Goal: Check status: Check status

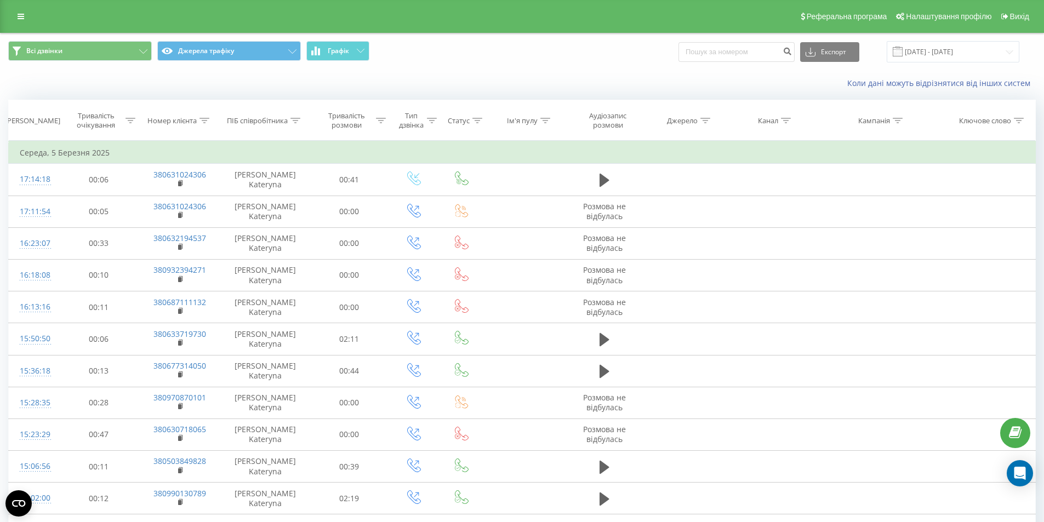
click at [982, 38] on div "Всі дзвінки Джерела трафіку Графік Експорт .csv .xls .xlsx [DATE] - [DATE]" at bounding box center [522, 51] width 1043 height 37
click at [981, 48] on input "[DATE] - [DATE]" at bounding box center [952, 51] width 133 height 21
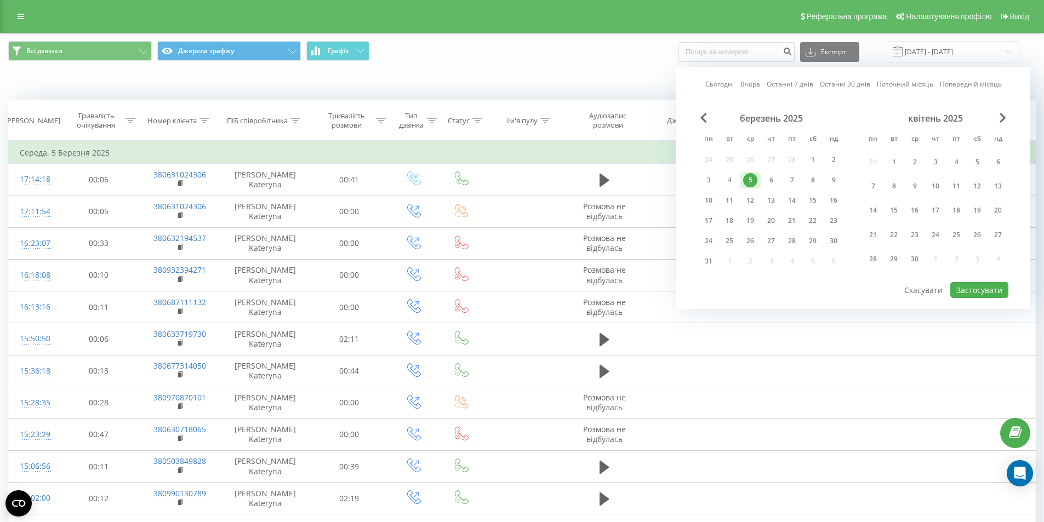
click at [725, 81] on link "Сьогодні" at bounding box center [719, 84] width 28 height 10
click at [725, 84] on link "Сьогодні" at bounding box center [719, 84] width 28 height 10
click at [977, 298] on div "Сьогодні Вчора Останні 7 днів Останні 30 днів Поточний місяць Попередній місяць…" at bounding box center [853, 188] width 354 height 242
click at [974, 295] on button "Застосувати" at bounding box center [979, 290] width 58 height 16
type input "[DATE] - [DATE]"
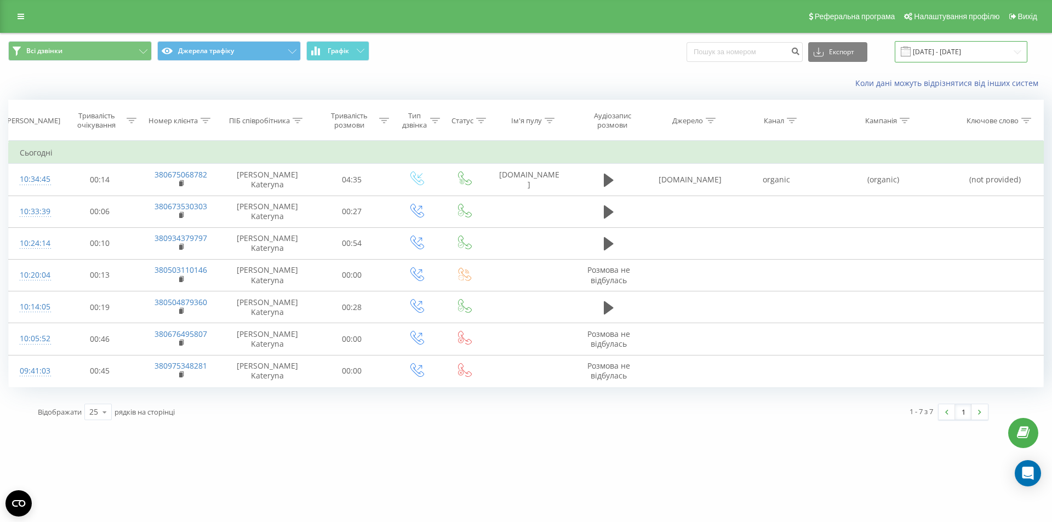
click at [945, 46] on input "[DATE] - [DATE]" at bounding box center [961, 51] width 133 height 21
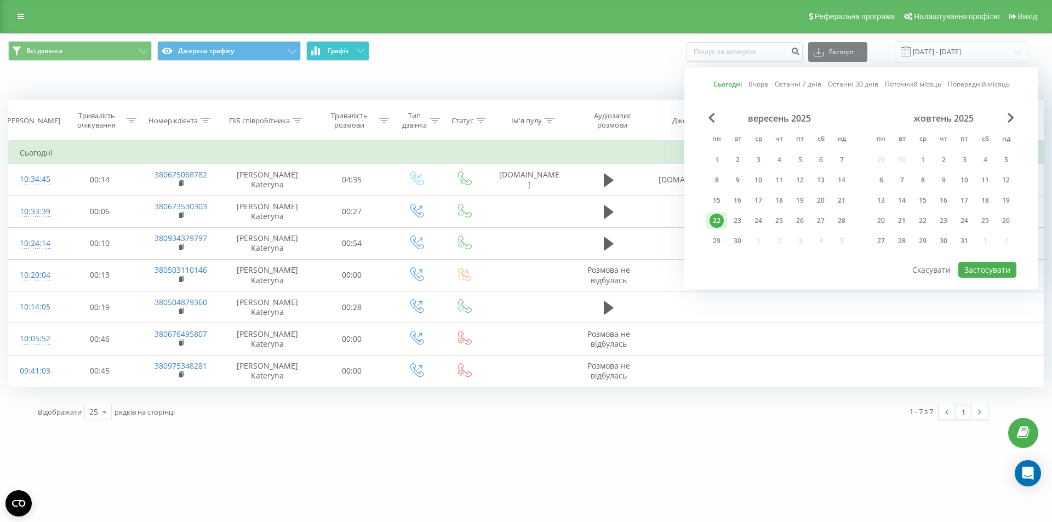
click at [344, 41] on button "Графік" at bounding box center [337, 51] width 63 height 20
